Goal: Task Accomplishment & Management: Manage account settings

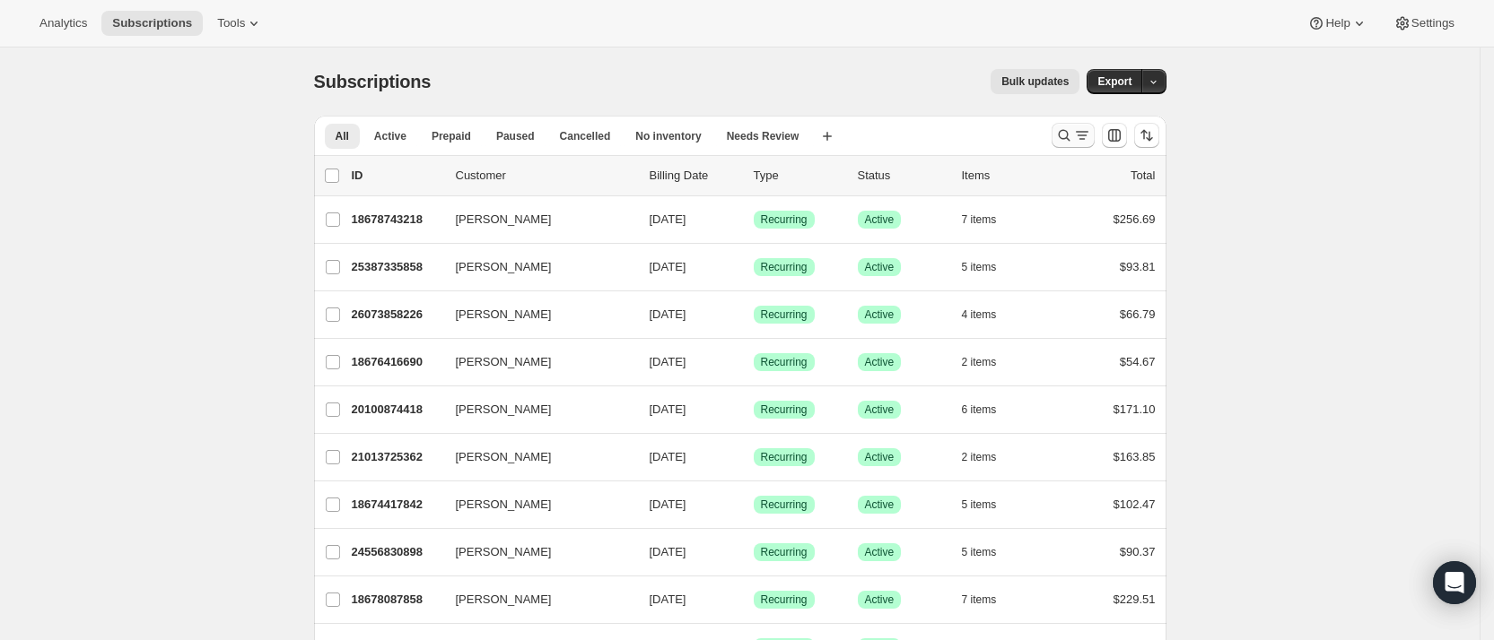
click at [1071, 135] on icon "Search and filter results" at bounding box center [1064, 135] width 18 height 18
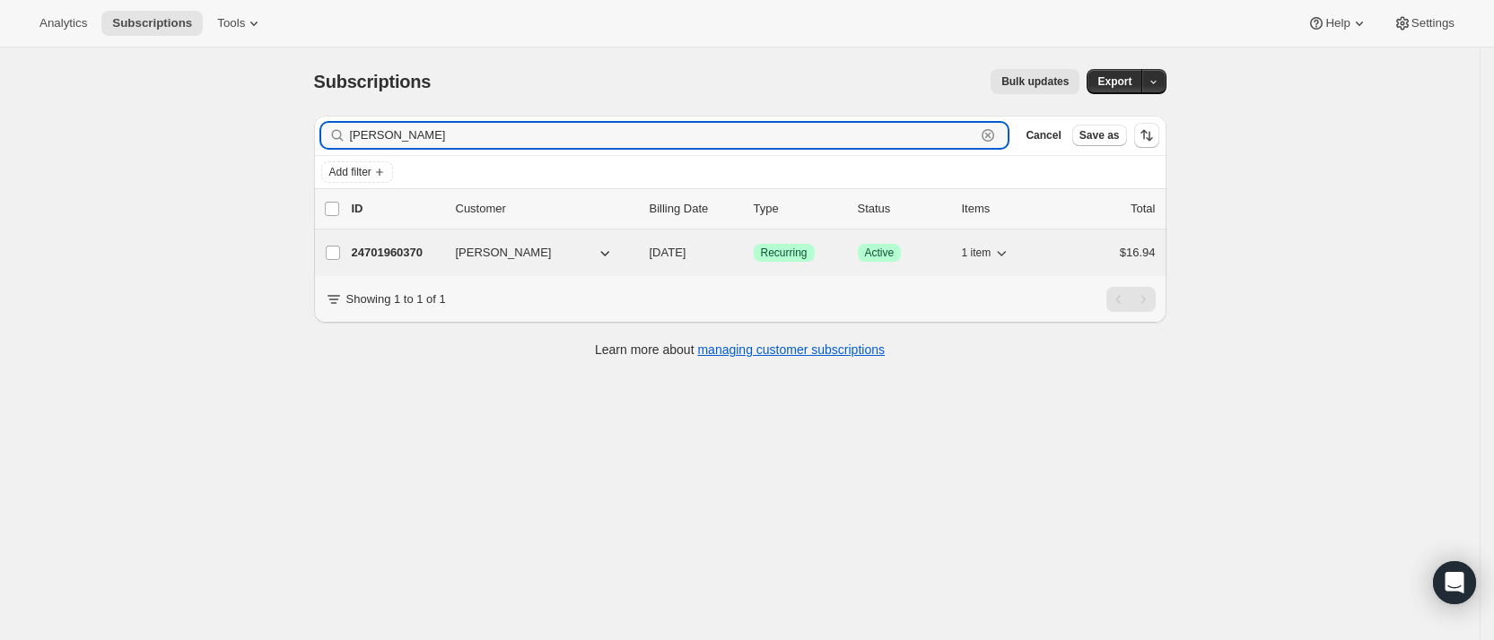
type input "[PERSON_NAME]"
click at [389, 244] on p "24701960370" at bounding box center [397, 253] width 90 height 18
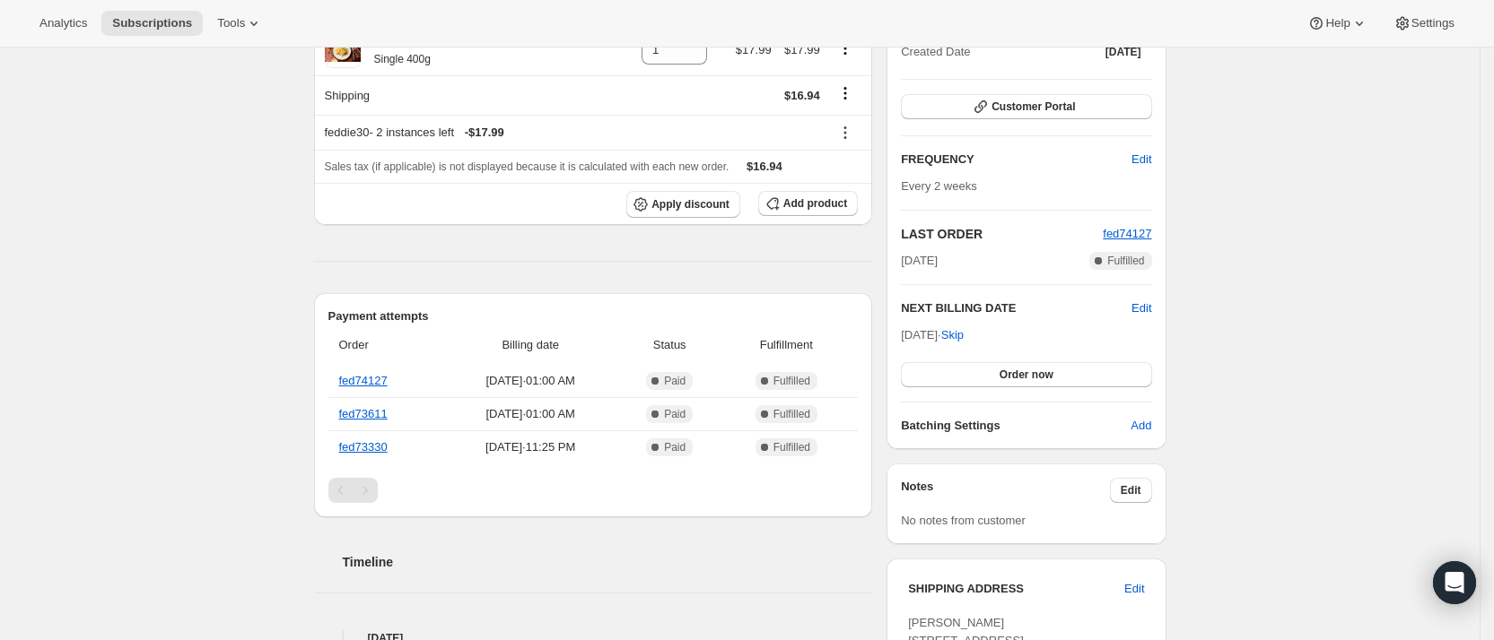
scroll to position [269, 0]
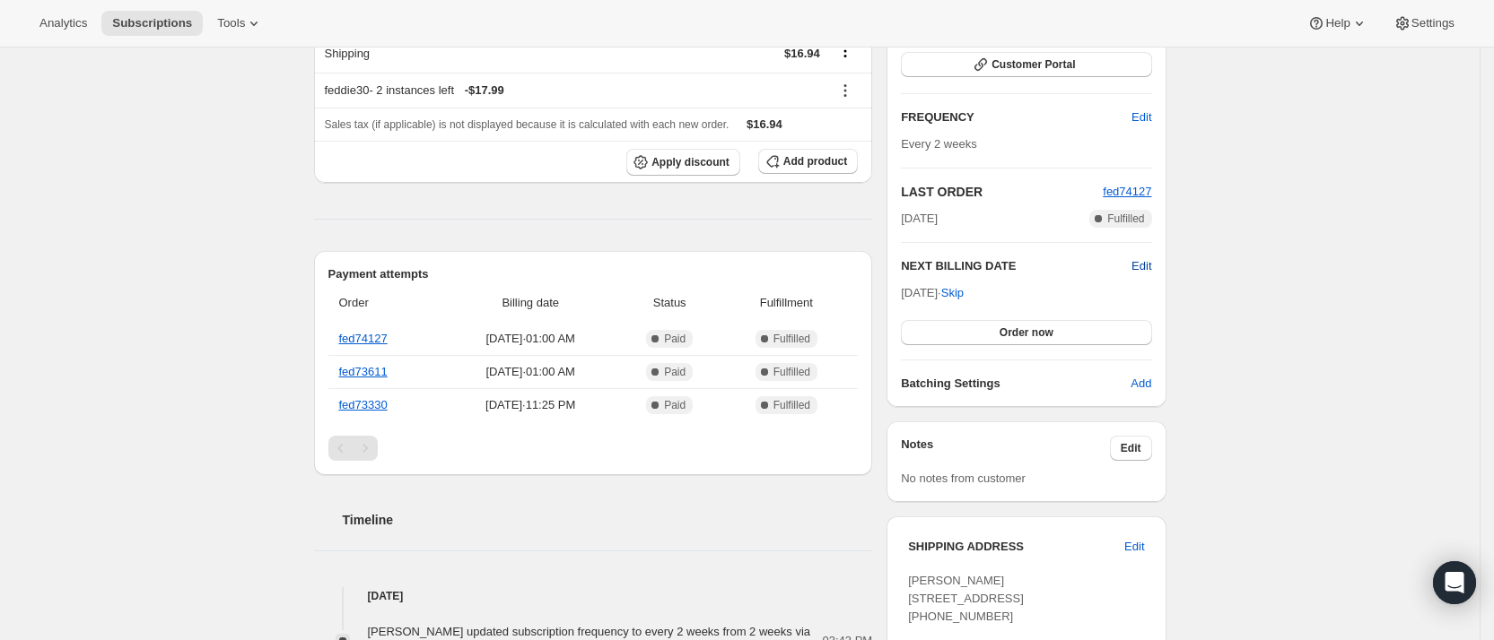
click at [1145, 264] on span "Edit" at bounding box center [1141, 266] width 20 height 18
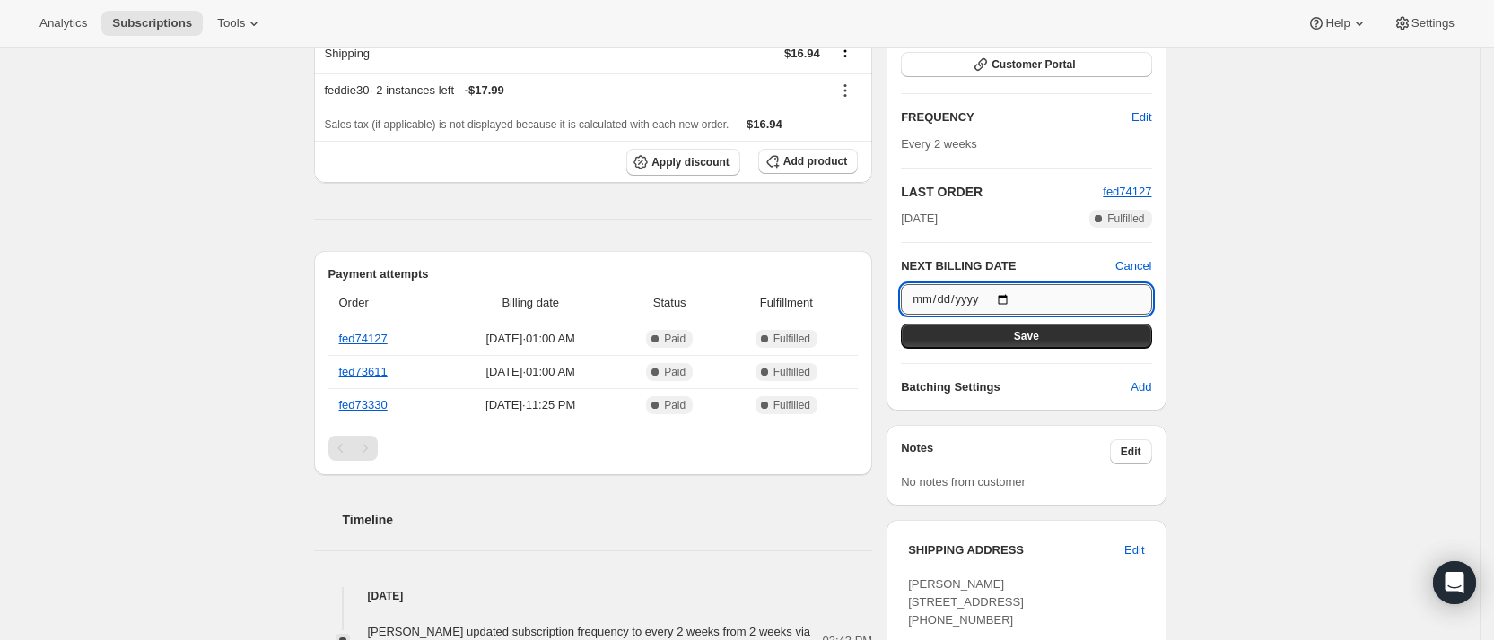
click at [1096, 293] on input "[DATE]" at bounding box center [1026, 299] width 250 height 30
click at [1006, 302] on input "[DATE]" at bounding box center [1026, 299] width 250 height 30
type input "[DATE]"
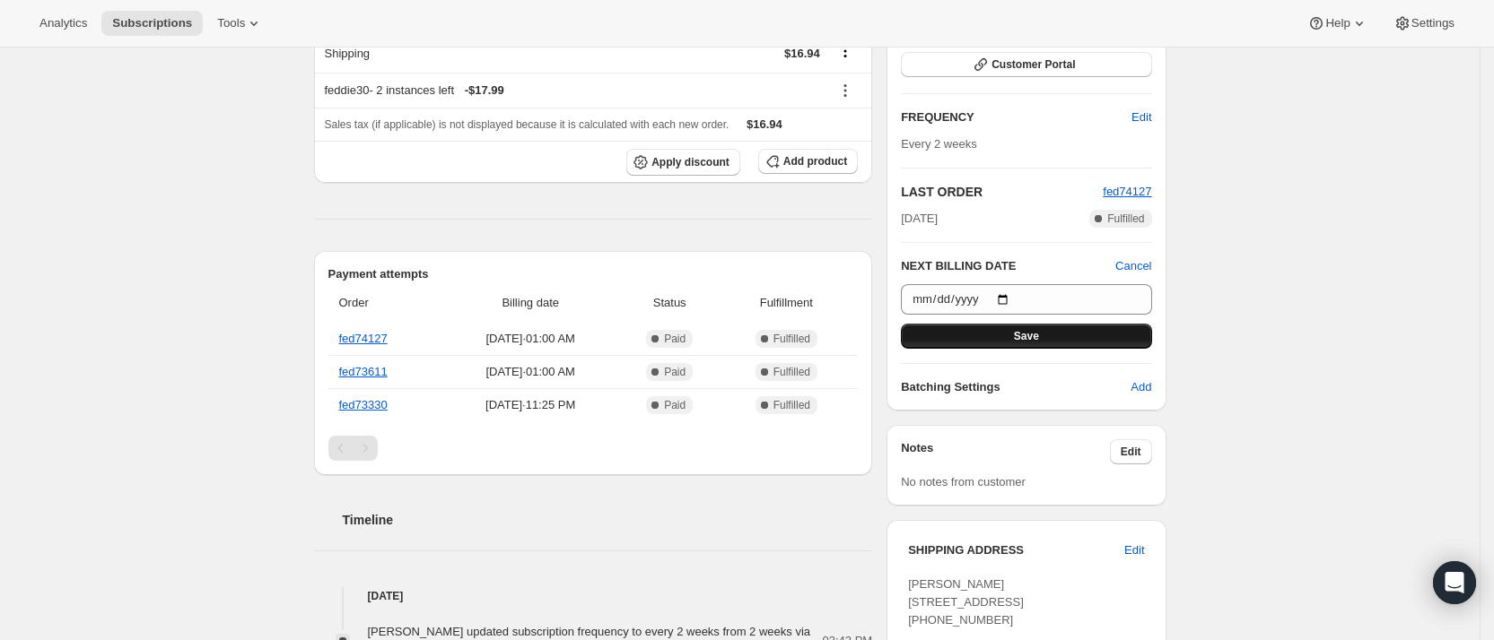
click at [1034, 334] on span "Save" at bounding box center [1026, 336] width 25 height 14
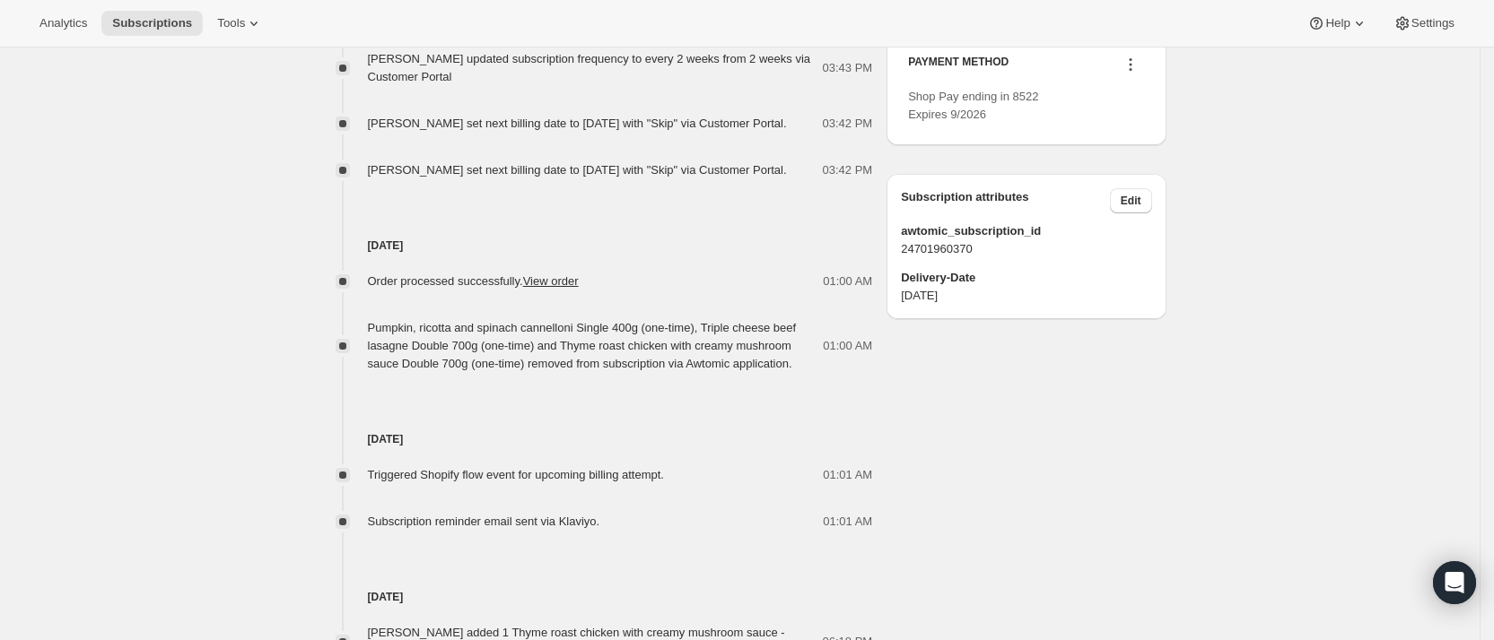
scroll to position [1076, 0]
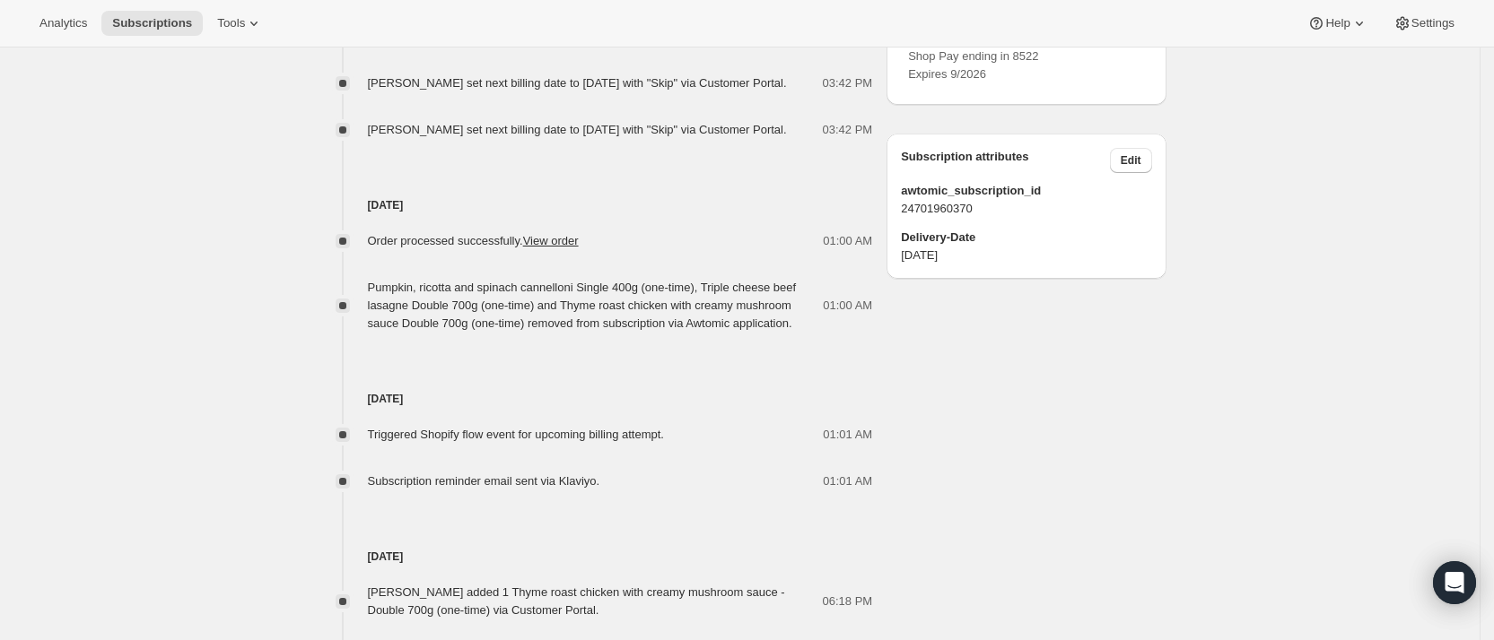
click at [957, 440] on div "[PERSON_NAME] [EMAIL_ADDRESS][DOMAIN_NAME] · [PHONE_NUMBER] 1 subscription $283…" at bounding box center [733, 201] width 867 height 2189
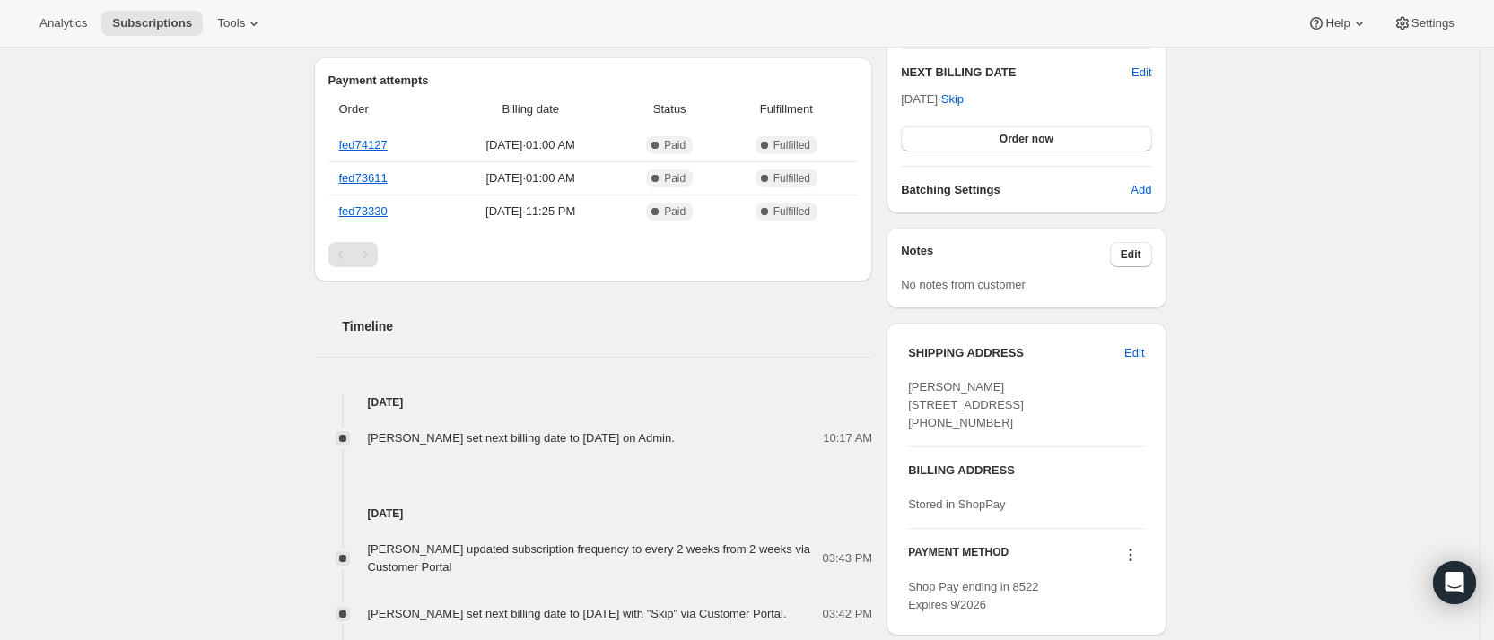
scroll to position [538, 0]
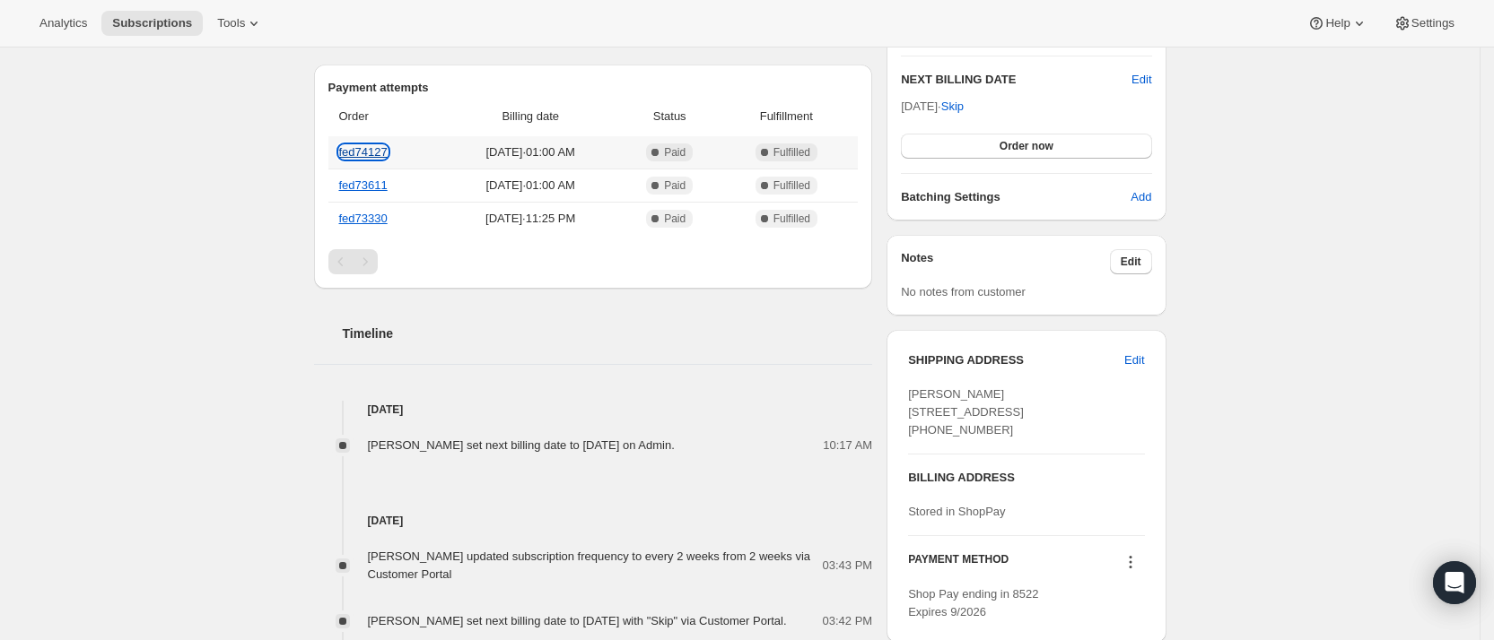
click at [374, 146] on link "fed74127" at bounding box center [363, 151] width 48 height 13
